Goal: Information Seeking & Learning: Learn about a topic

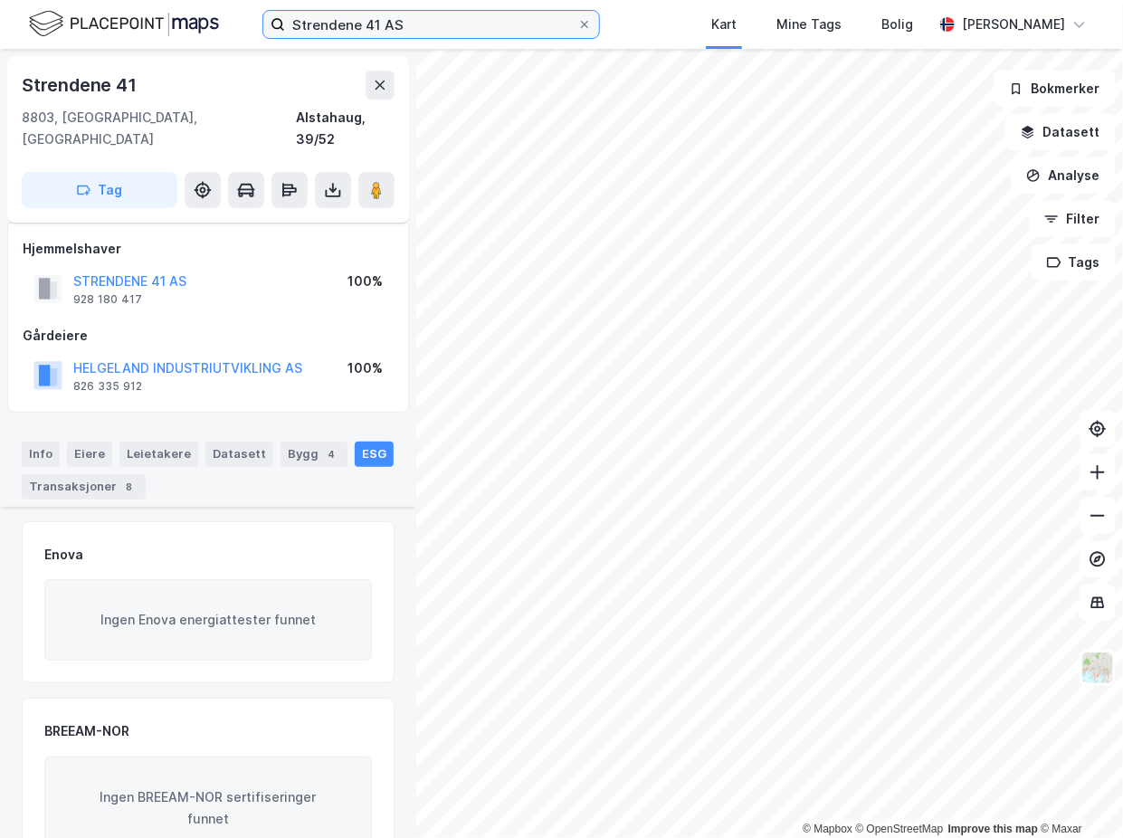
scroll to position [240, 0]
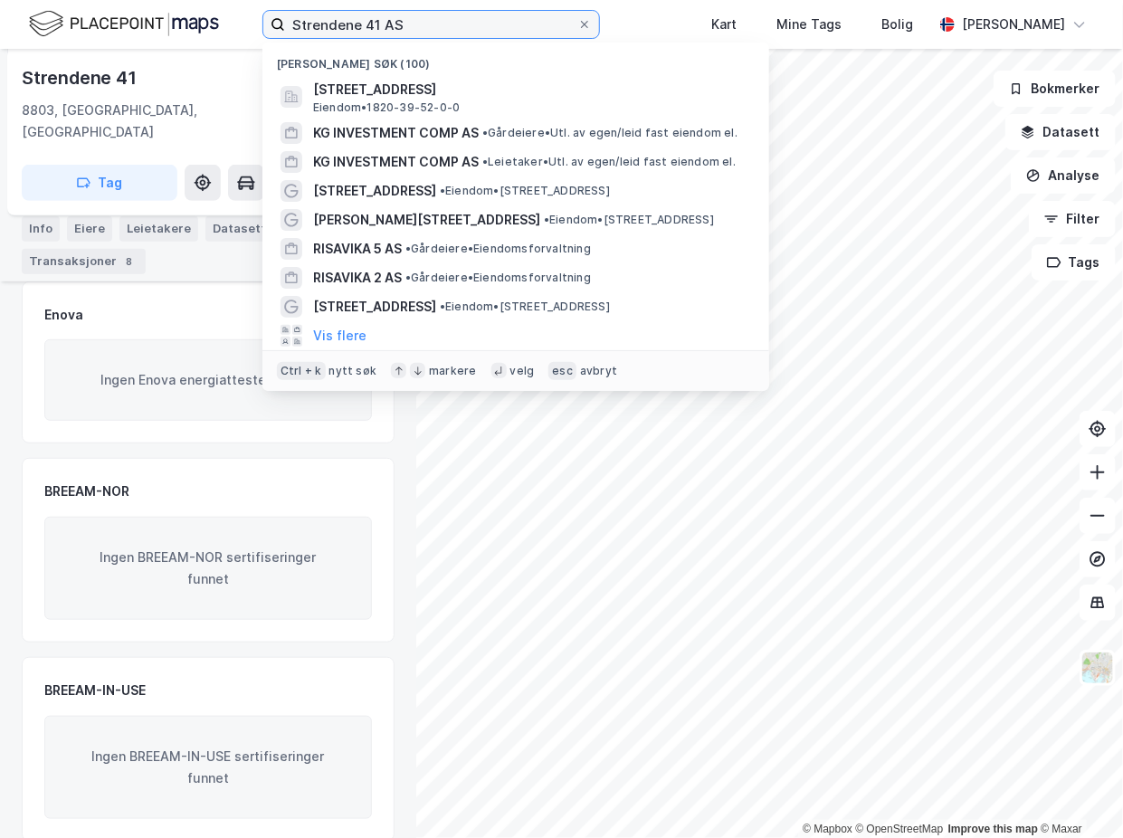
drag, startPoint x: 385, startPoint y: 14, endPoint x: 185, endPoint y: 11, distance: 199.1
click at [185, 11] on div "Strendene 41 AS Nylige søk (100) Strendene 41, 8803, [GEOGRAPHIC_DATA], [GEOGRA…" at bounding box center [561, 24] width 1123 height 49
paste input "angnes Eiendom"
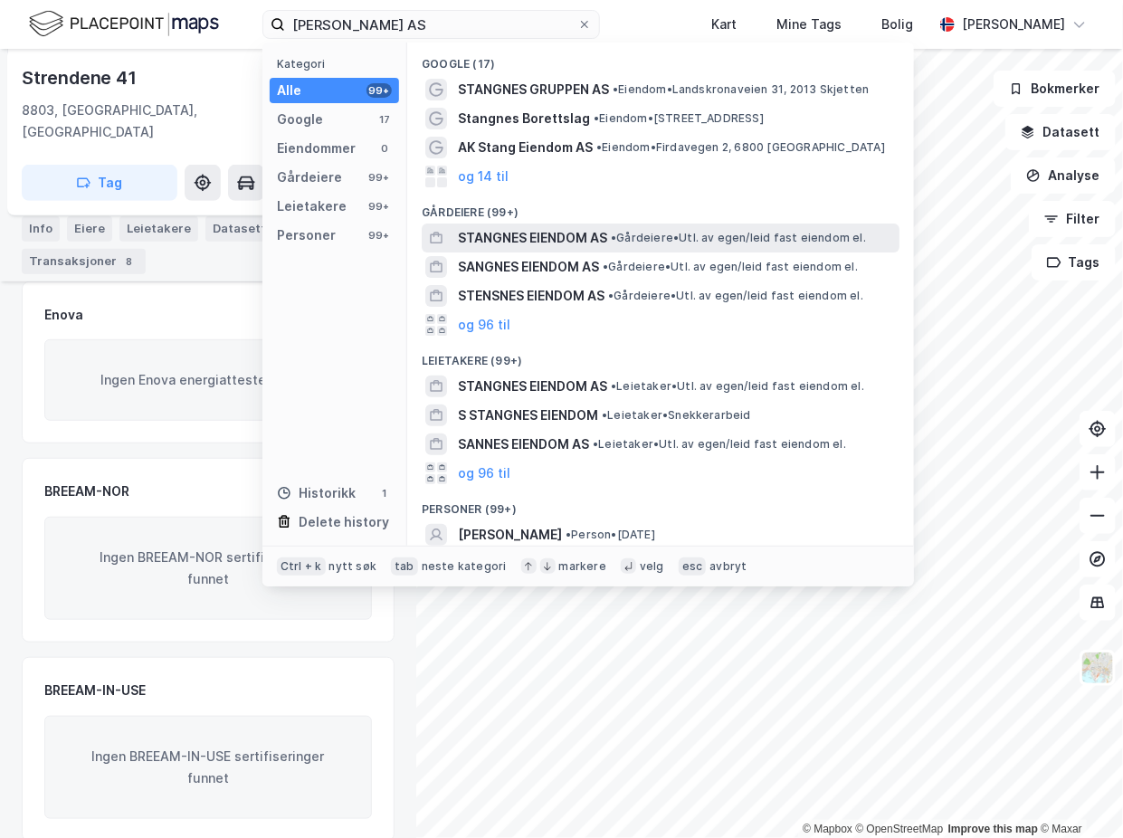
click at [568, 243] on span "STANGNES EIENDOM AS" at bounding box center [532, 238] width 149 height 22
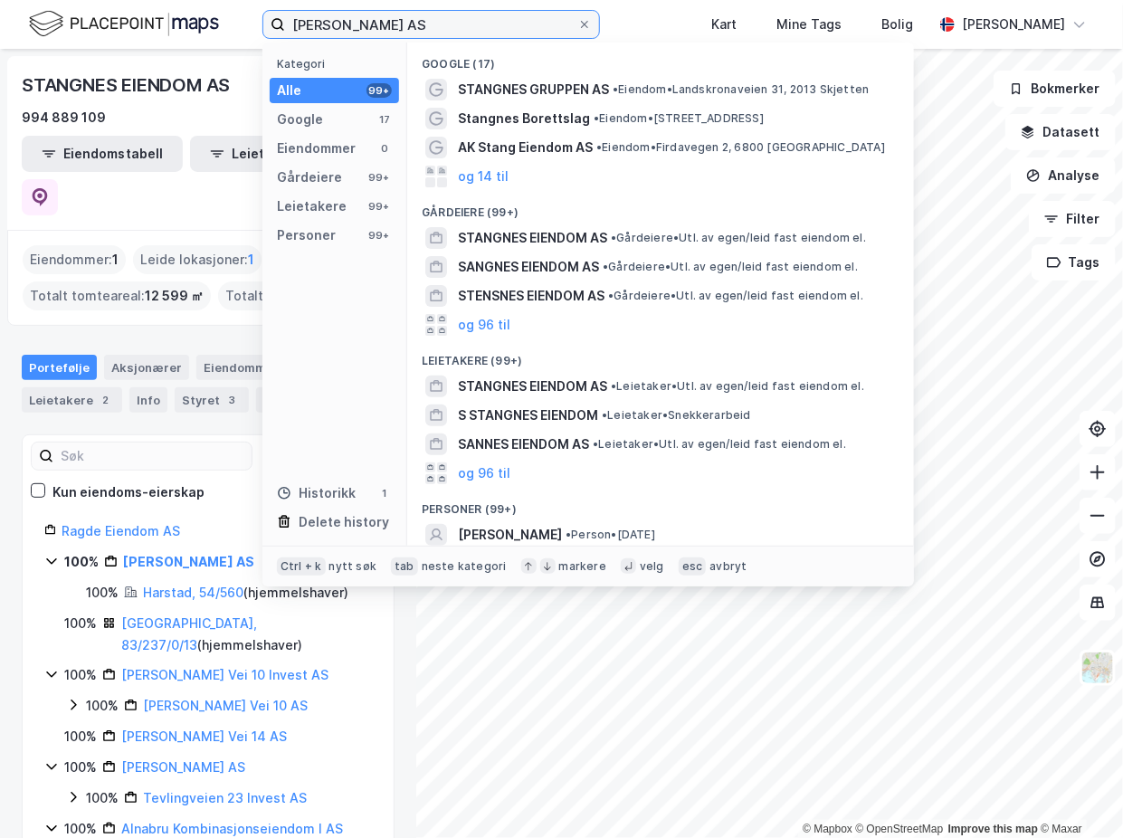
drag, startPoint x: 460, startPoint y: 20, endPoint x: 187, endPoint y: 22, distance: 272.4
click at [187, 21] on div "Stangnes Eiendom AS Kategori Alle 99+ Google 17 Eiendommer 0 Gårdeiere 99+ Leie…" at bounding box center [561, 24] width 1123 height 49
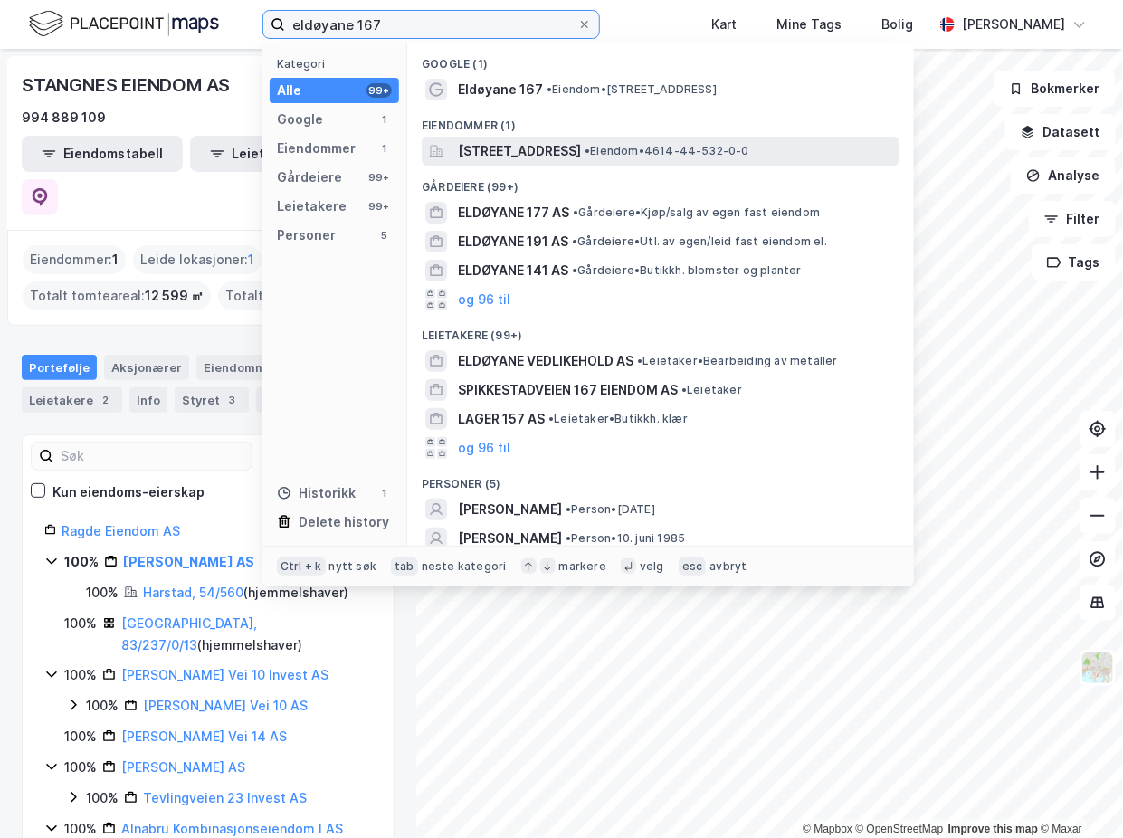
type input "eldøyane 167"
click at [554, 156] on span "[STREET_ADDRESS]" at bounding box center [519, 151] width 123 height 22
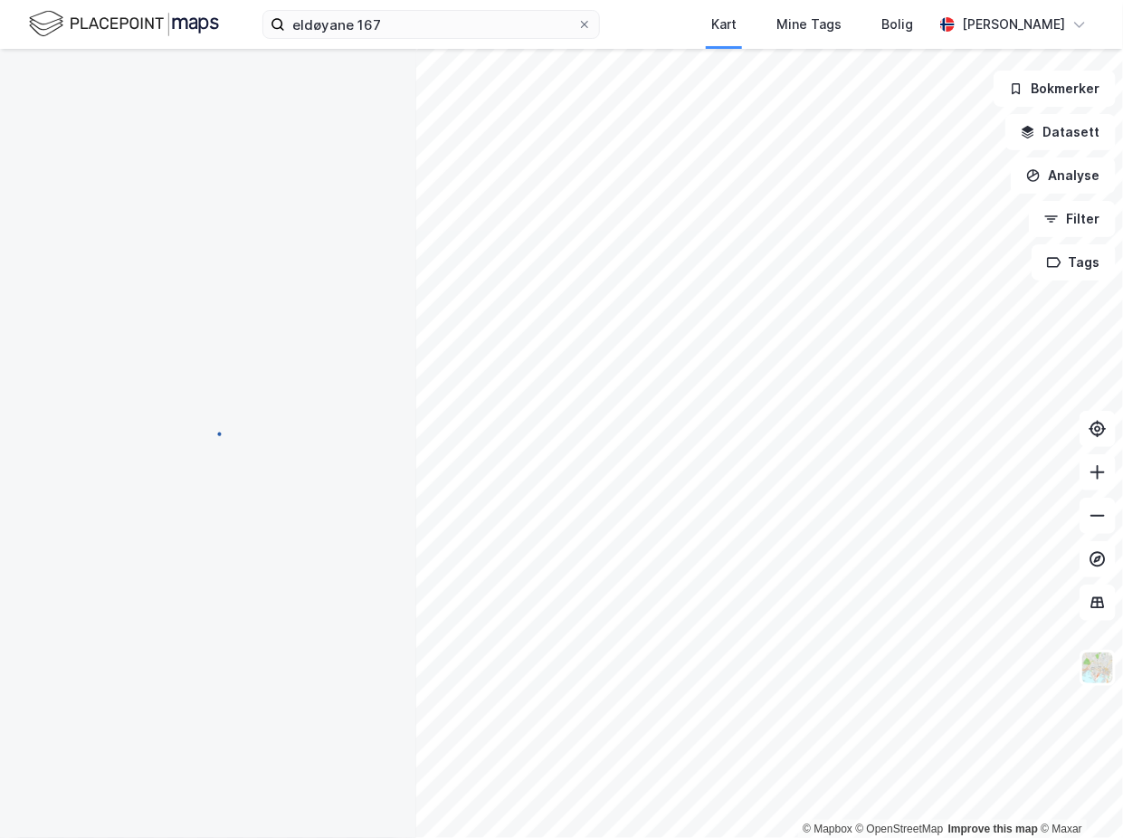
scroll to position [240, 0]
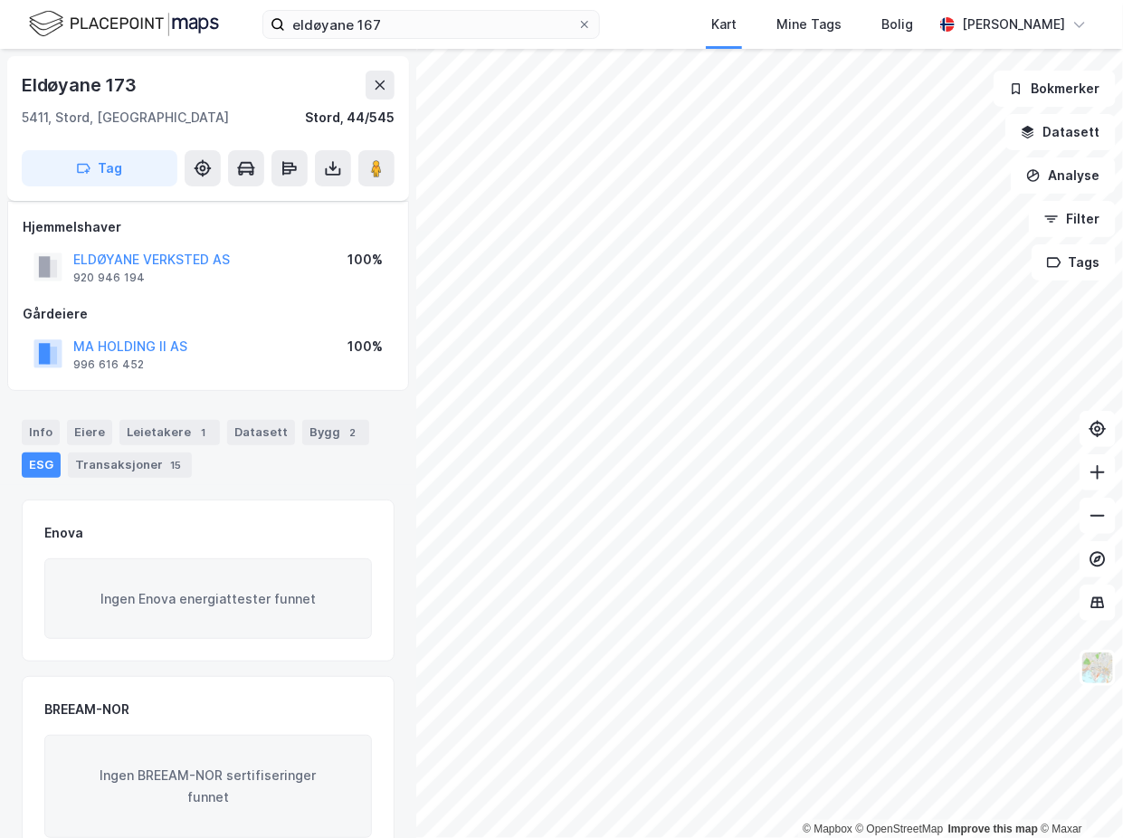
scroll to position [240, 0]
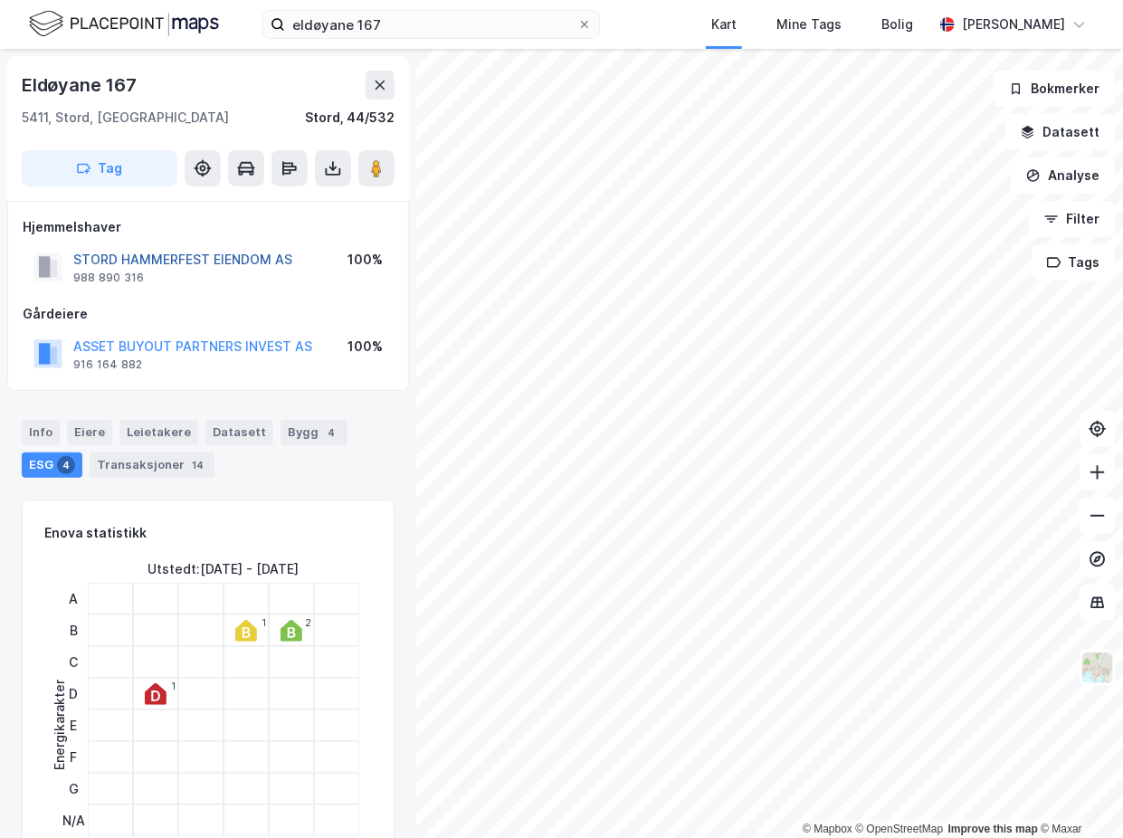
click at [0, 0] on button "STORD HAMMERFEST EIENDOM AS" at bounding box center [0, 0] width 0 height 0
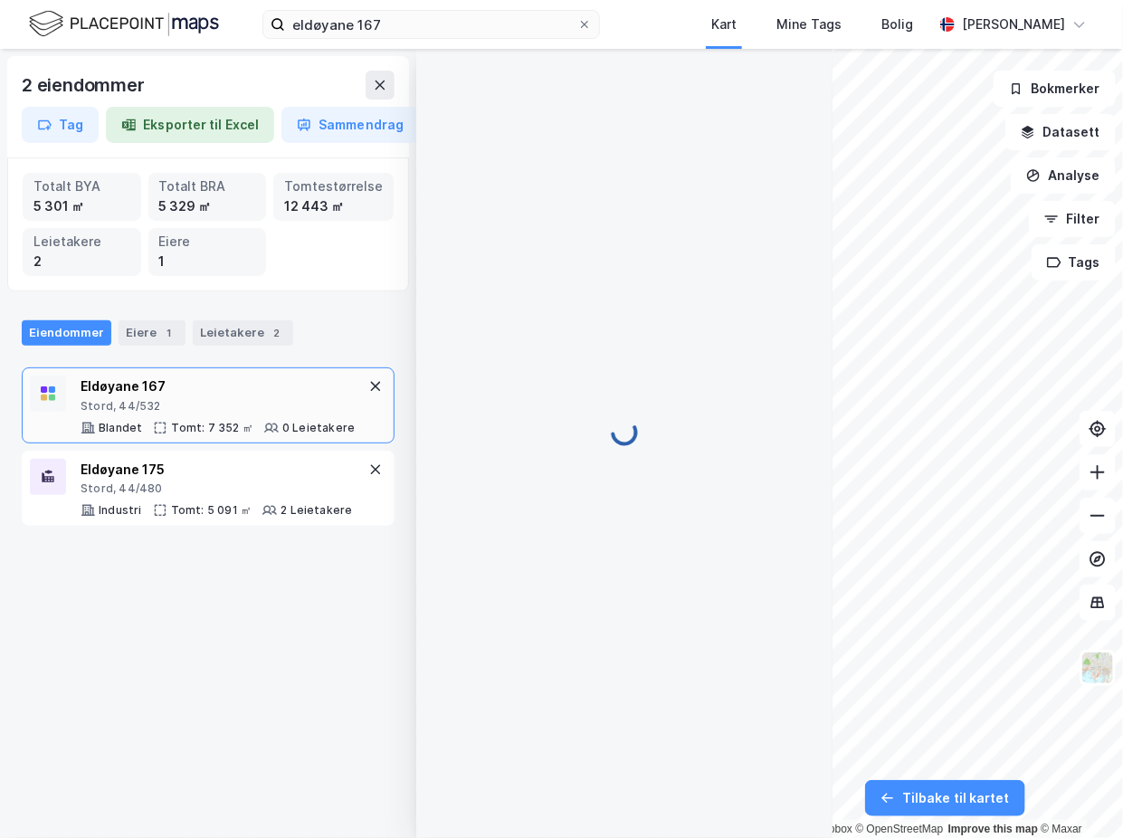
scroll to position [5, 0]
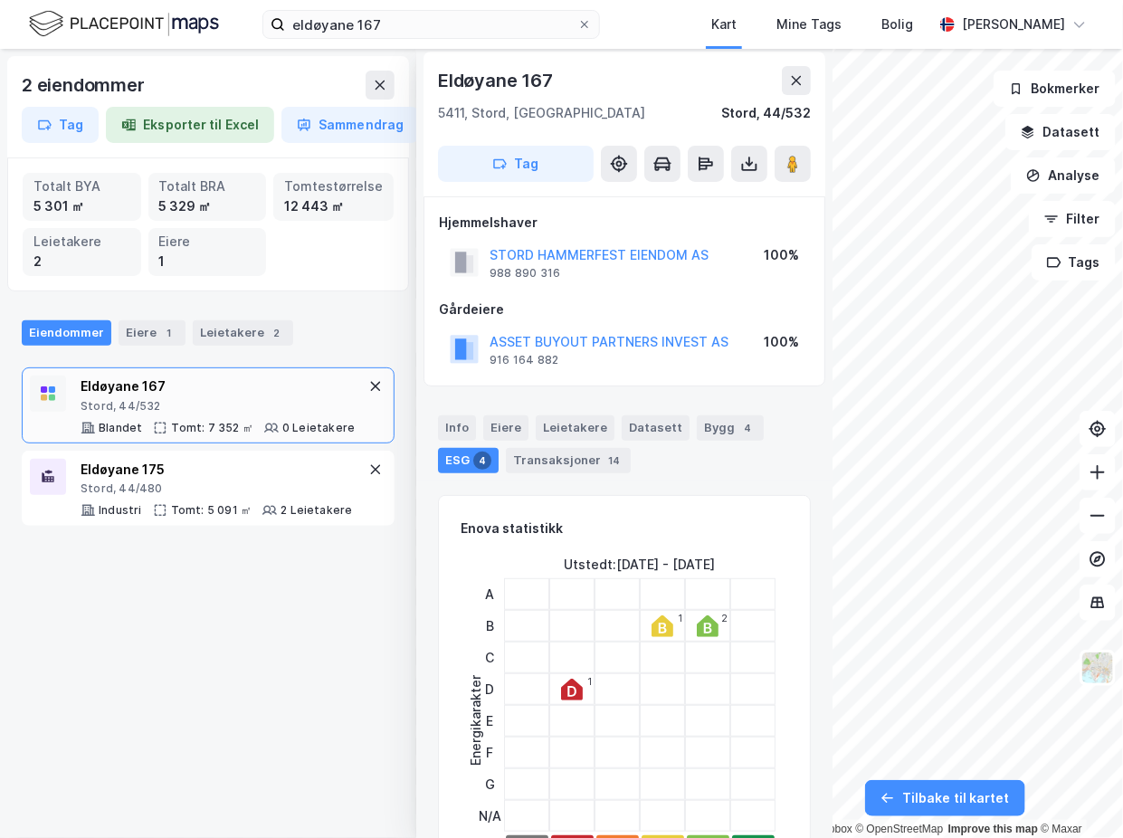
click at [270, 421] on icon at bounding box center [271, 428] width 14 height 14
click at [267, 422] on icon at bounding box center [271, 428] width 14 height 14
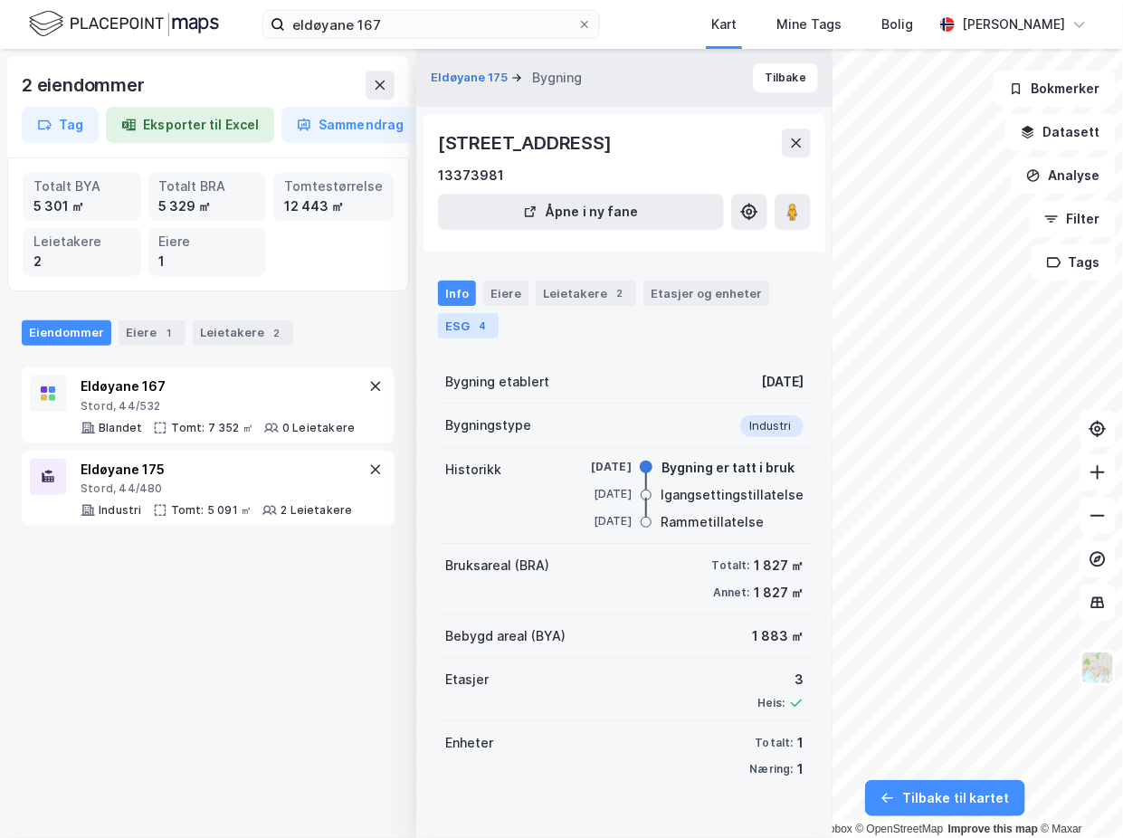
click at [473, 327] on div "4" at bounding box center [482, 326] width 18 height 18
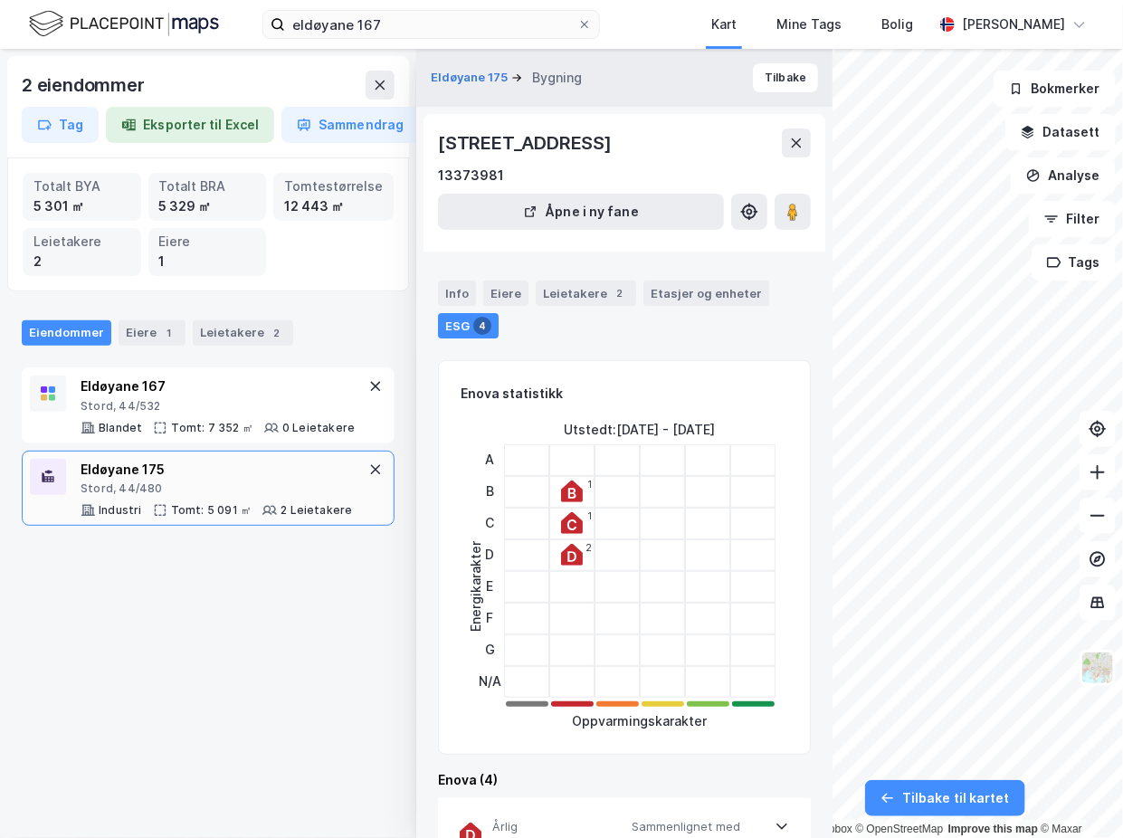
click at [280, 468] on div "Eldøyane 175" at bounding box center [217, 470] width 272 height 22
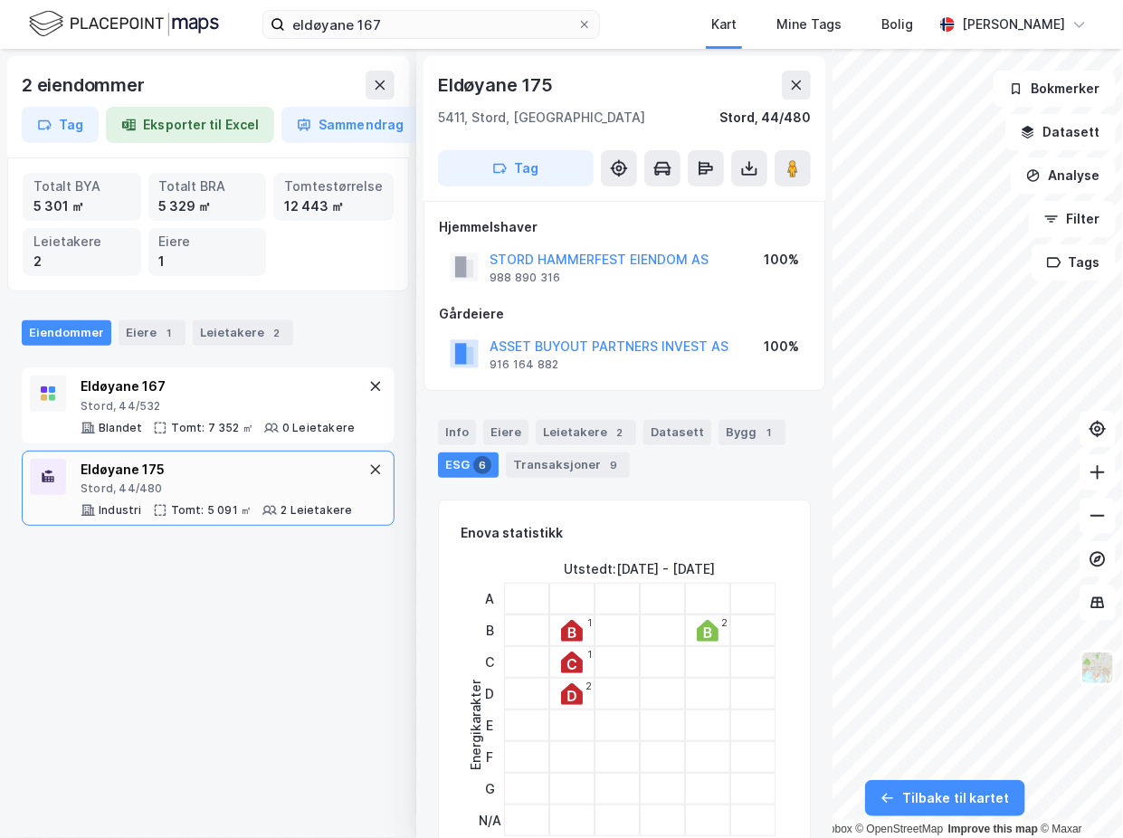
click at [801, 383] on div "2 eiendommer Tag Eksporter til Excel Sammendrag Totalt BYA 5 301 ㎡ Totalt BRA 5…" at bounding box center [561, 443] width 1123 height 789
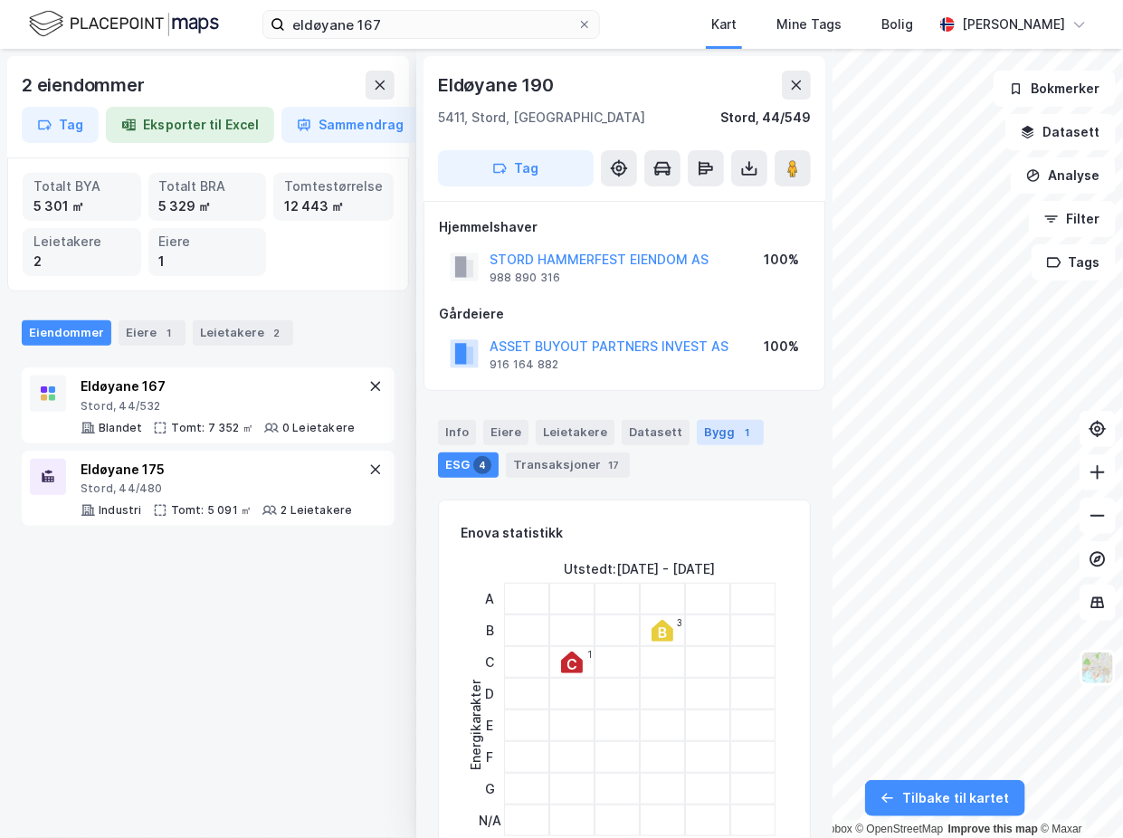
click at [711, 432] on div "Bygg 1" at bounding box center [730, 432] width 67 height 25
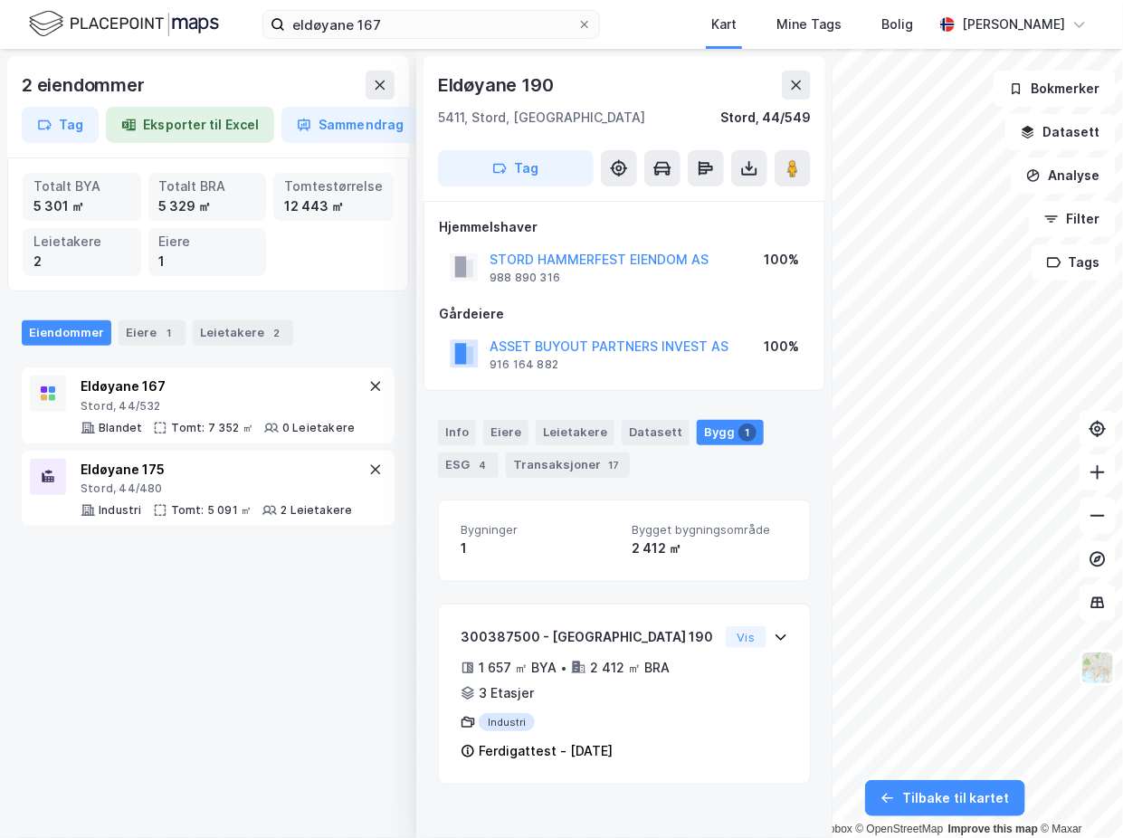
click at [73, 579] on div "2 eiendommer Tag Eksporter til Excel Sammendrag Totalt BYA 5 301 ㎡ Totalt BRA 5…" at bounding box center [208, 443] width 416 height 789
